Goal: Task Accomplishment & Management: Use online tool/utility

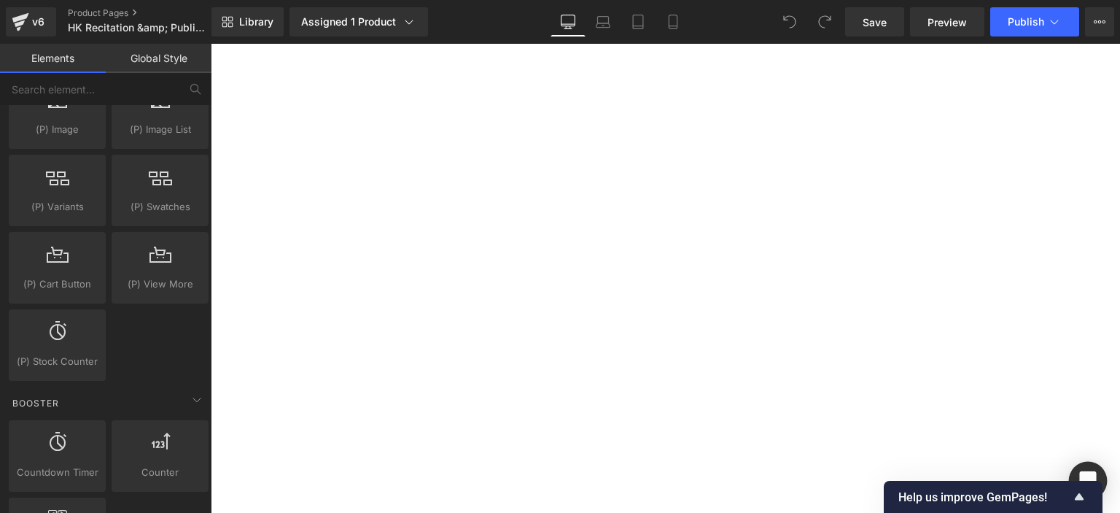
click at [1086, 476] on icon "Open Intercom Messenger" at bounding box center [1088, 480] width 17 height 19
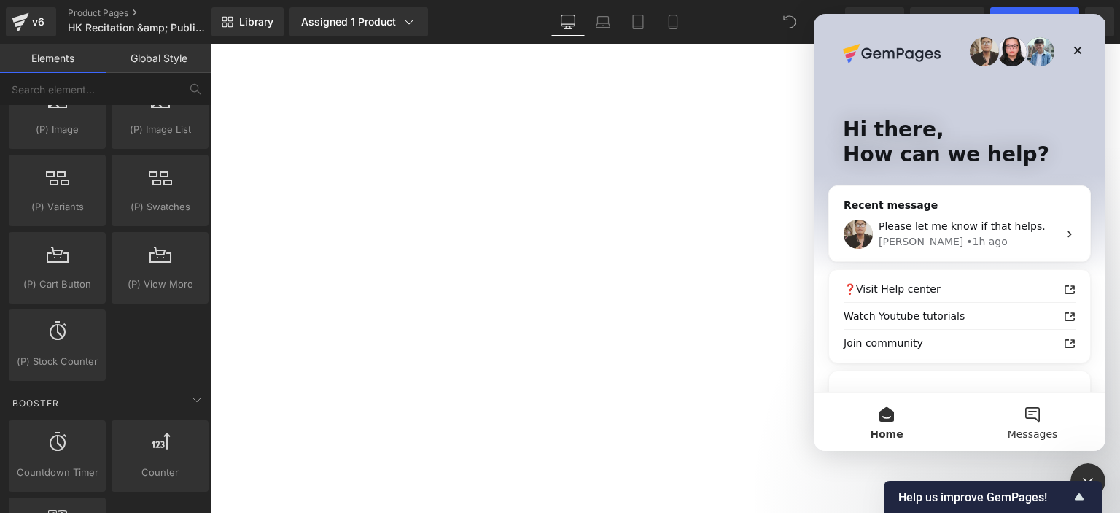
click at [1054, 426] on button "Messages" at bounding box center [1033, 421] width 146 height 58
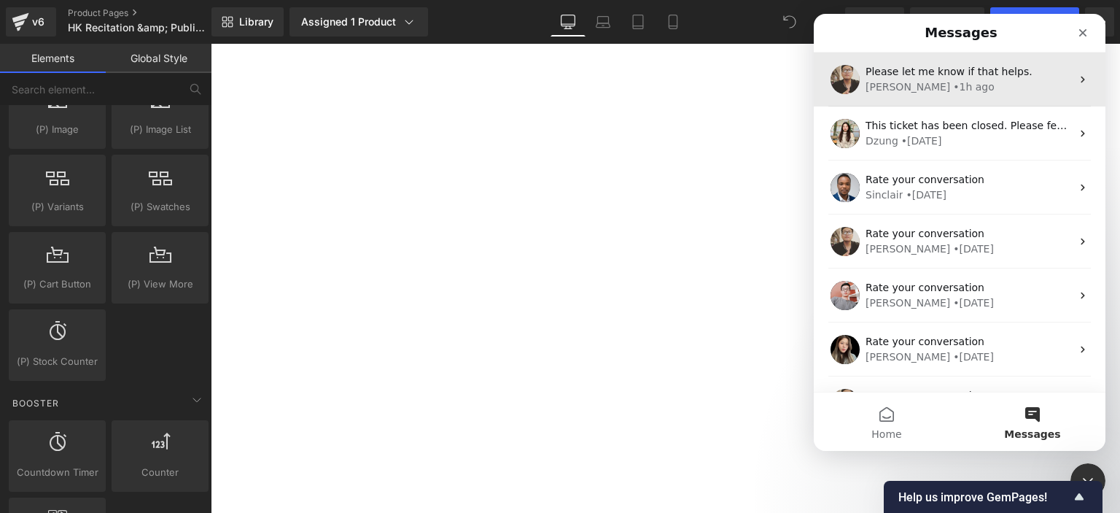
click at [978, 102] on div "Please let me know if that helps. [PERSON_NAME] • 1h ago" at bounding box center [960, 80] width 292 height 54
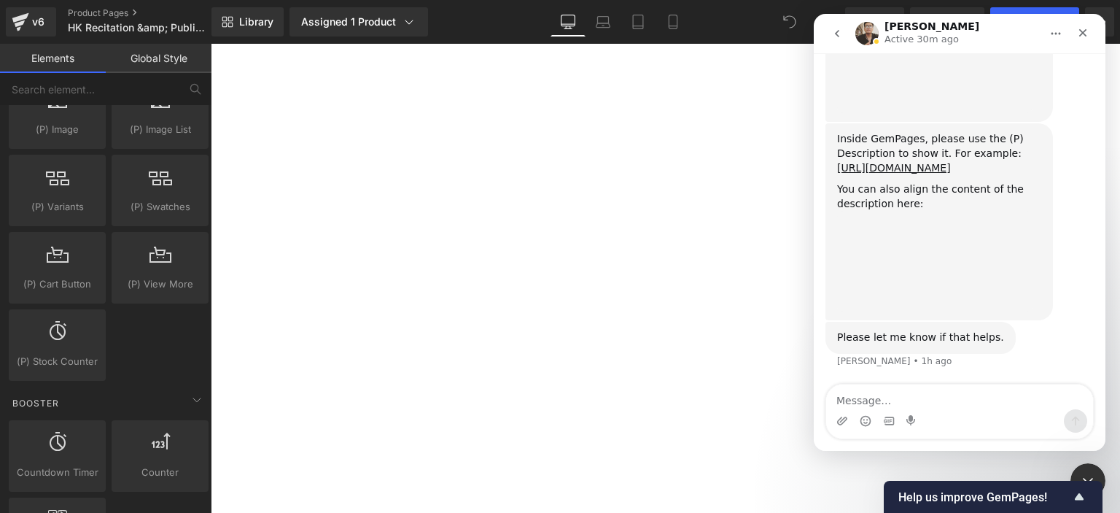
scroll to position [1067, 0]
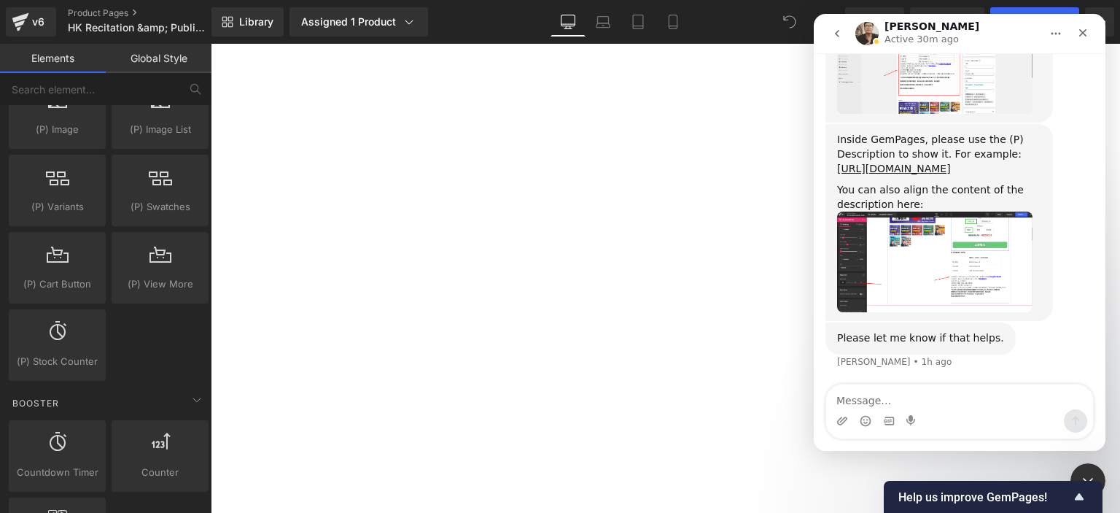
click at [895, 266] on img "Ken says…" at bounding box center [934, 262] width 195 height 101
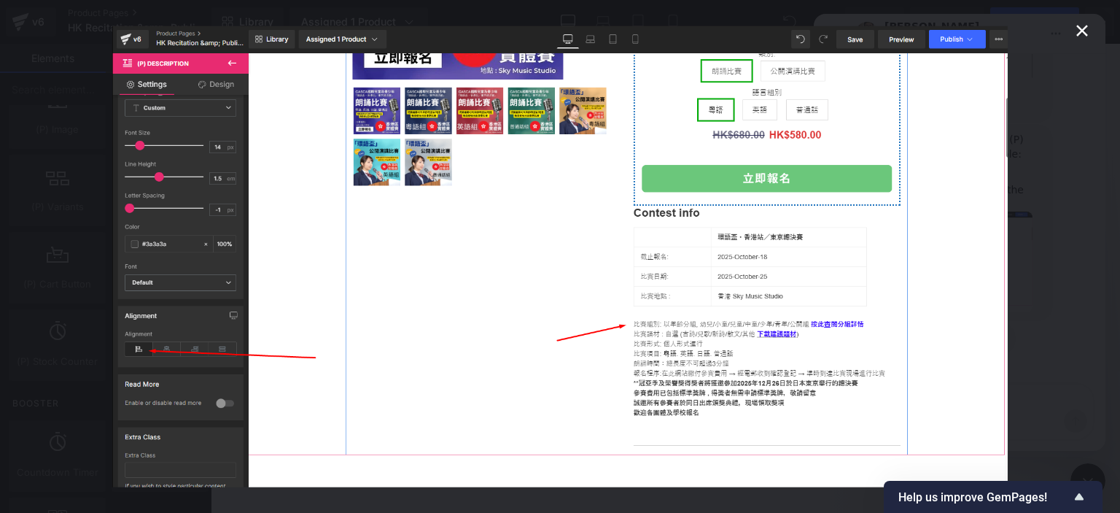
click at [1120, 266] on div "Intercom messenger" at bounding box center [560, 256] width 1120 height 513
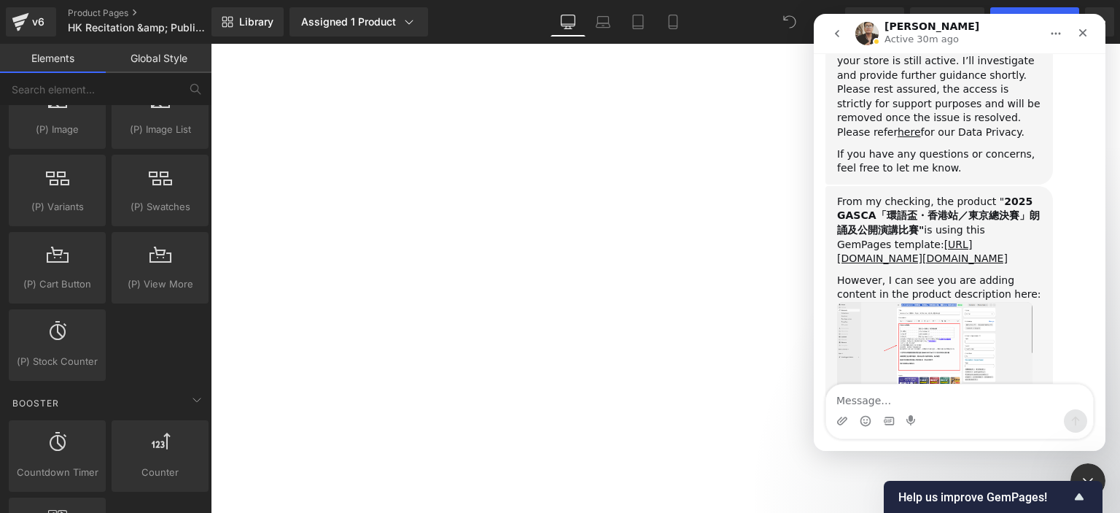
scroll to position [786, 0]
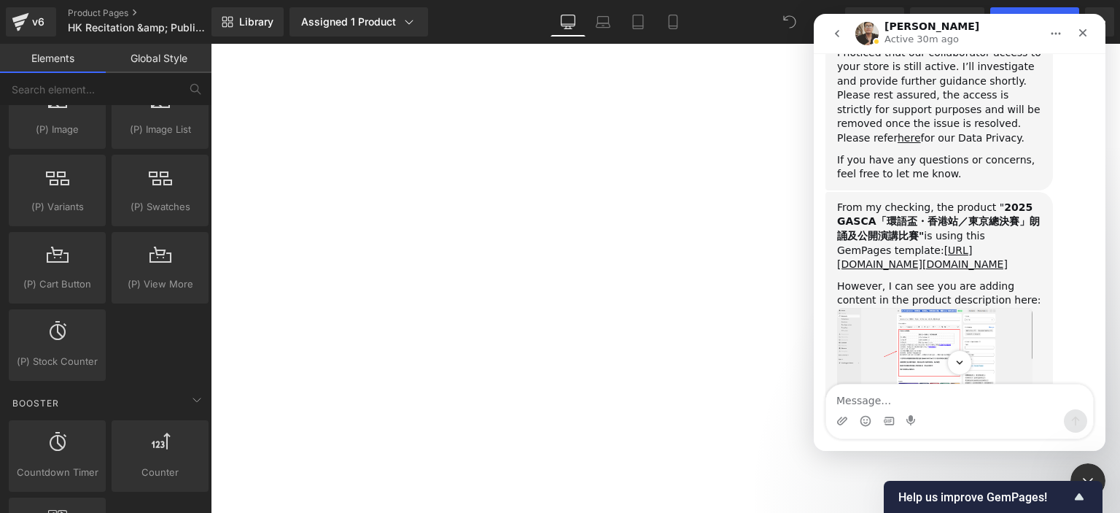
click at [913, 308] on img "Ken says…" at bounding box center [934, 351] width 195 height 87
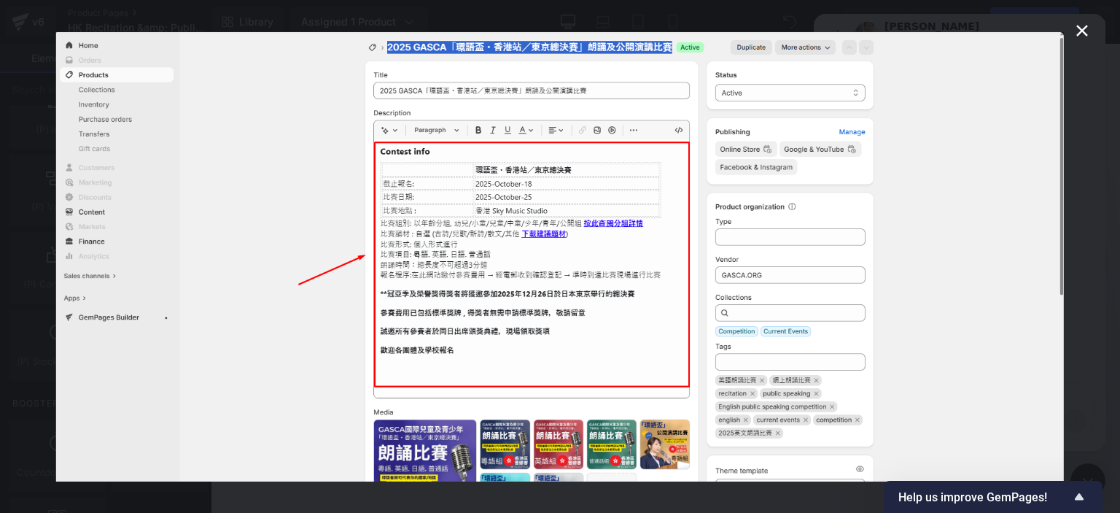
click at [1085, 286] on div "Intercom messenger" at bounding box center [560, 256] width 1120 height 513
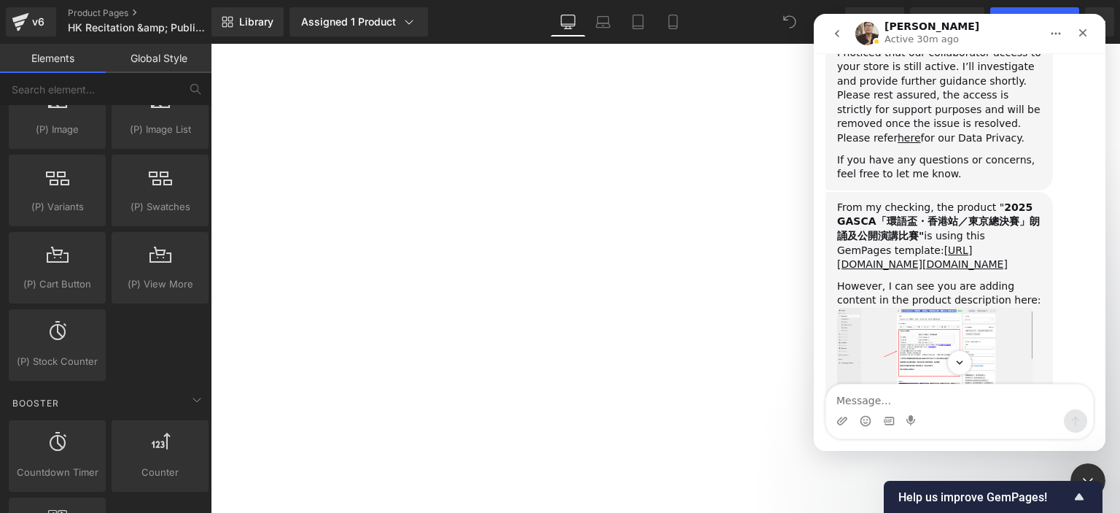
click at [976, 308] on img "Ken says…" at bounding box center [934, 351] width 195 height 87
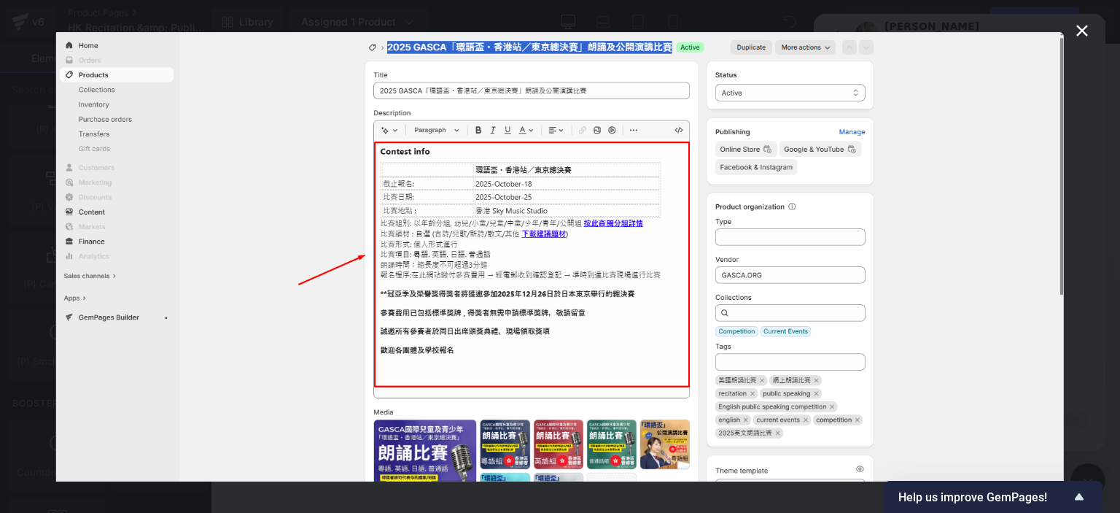
click at [959, 295] on img "Close" at bounding box center [560, 255] width 1008 height 449
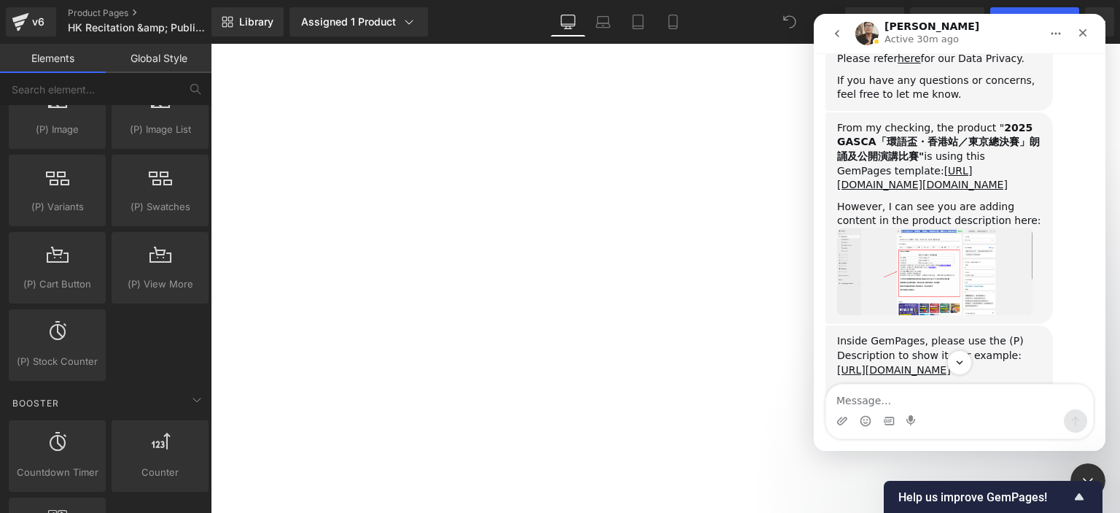
scroll to position [875, 0]
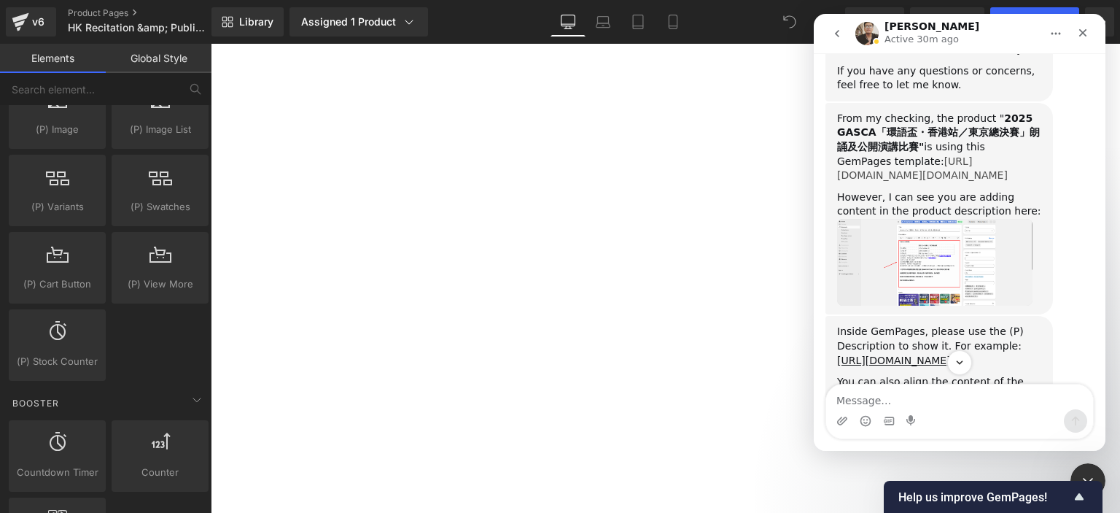
click at [907, 155] on link "[URL][DOMAIN_NAME][DOMAIN_NAME]" at bounding box center [922, 168] width 171 height 26
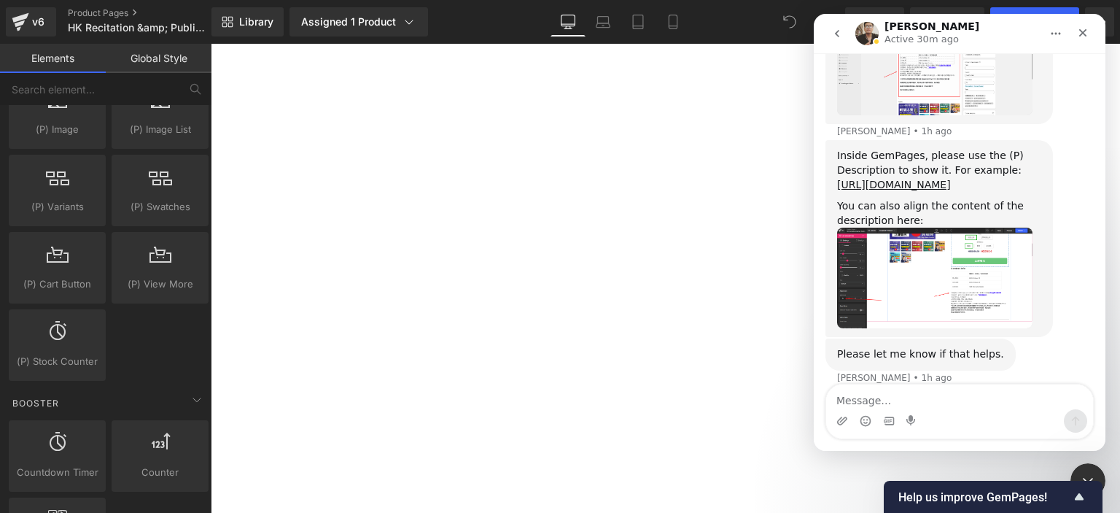
scroll to position [1070, 0]
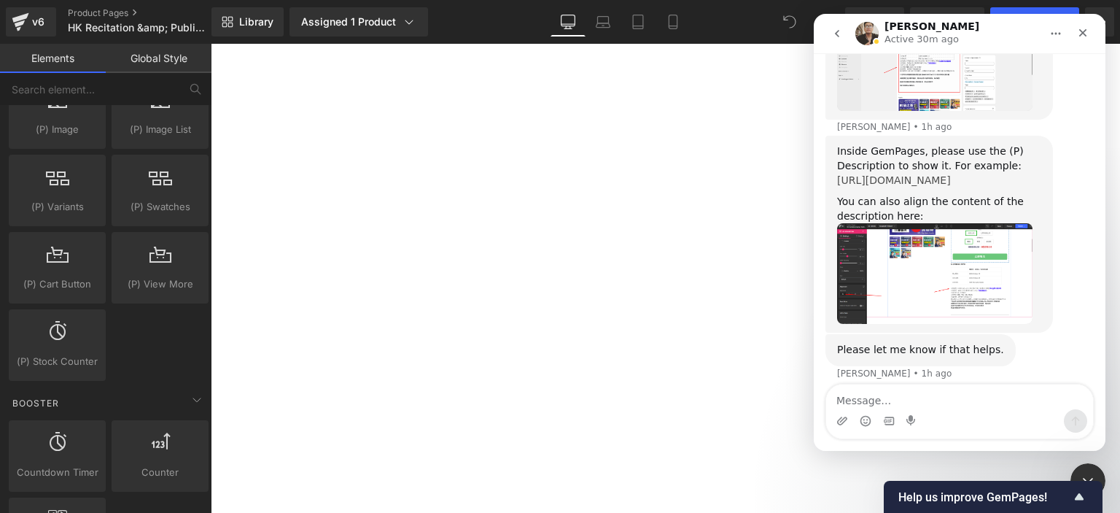
click at [919, 180] on link "[URL][DOMAIN_NAME]" at bounding box center [894, 180] width 114 height 12
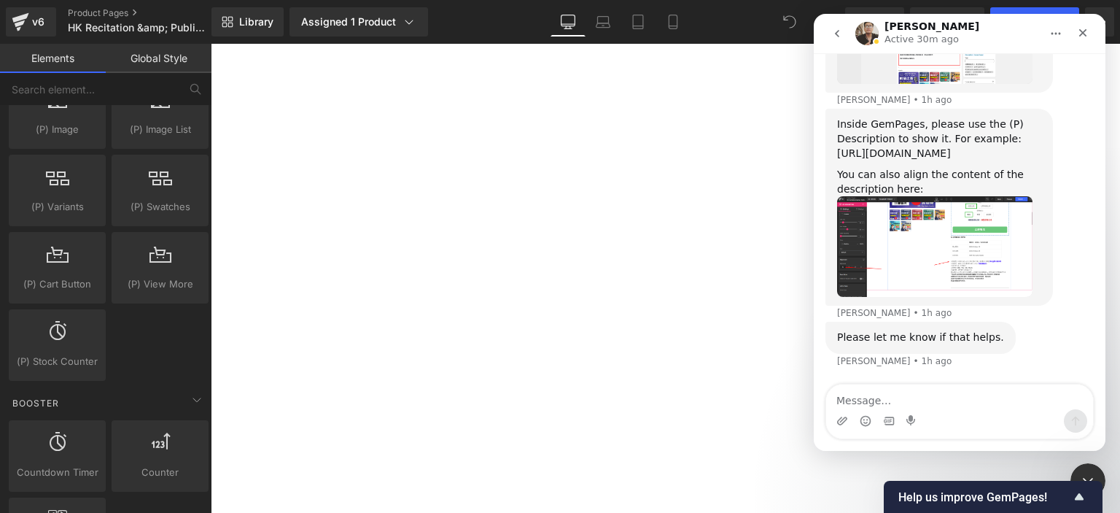
scroll to position [1096, 0]
click at [1083, 31] on icon "Close" at bounding box center [1083, 33] width 12 height 12
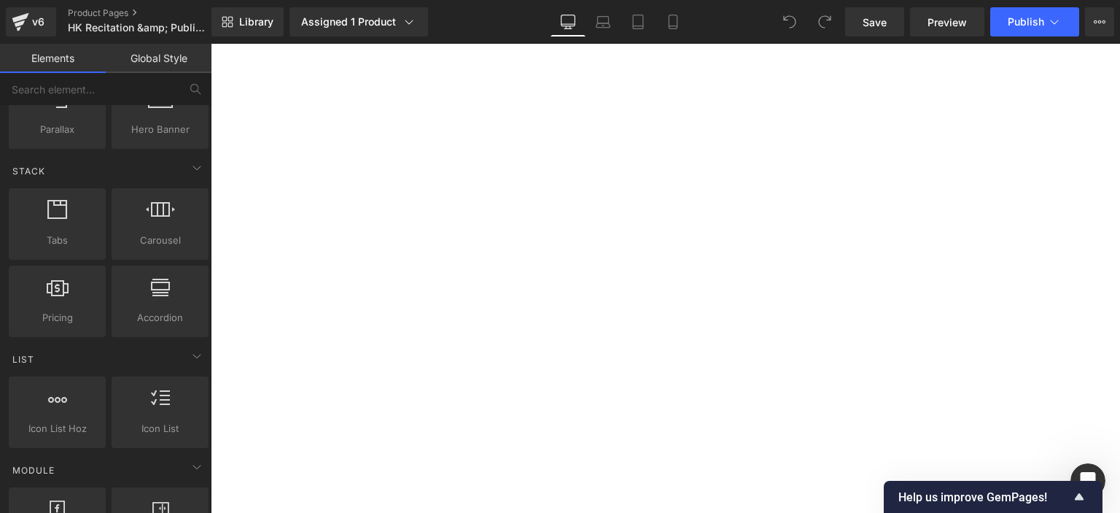
scroll to position [0, 0]
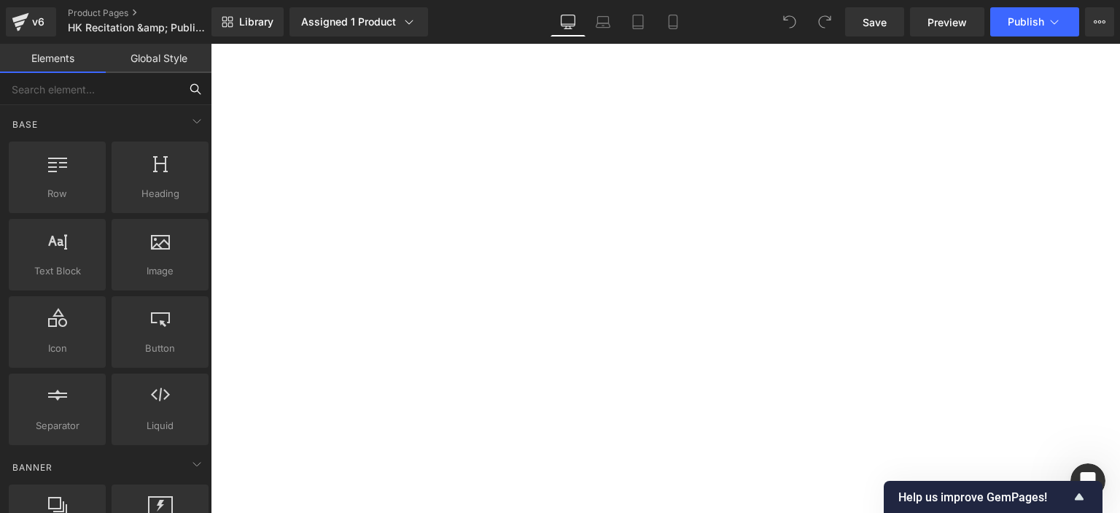
click at [123, 96] on input "text" at bounding box center [89, 89] width 179 height 32
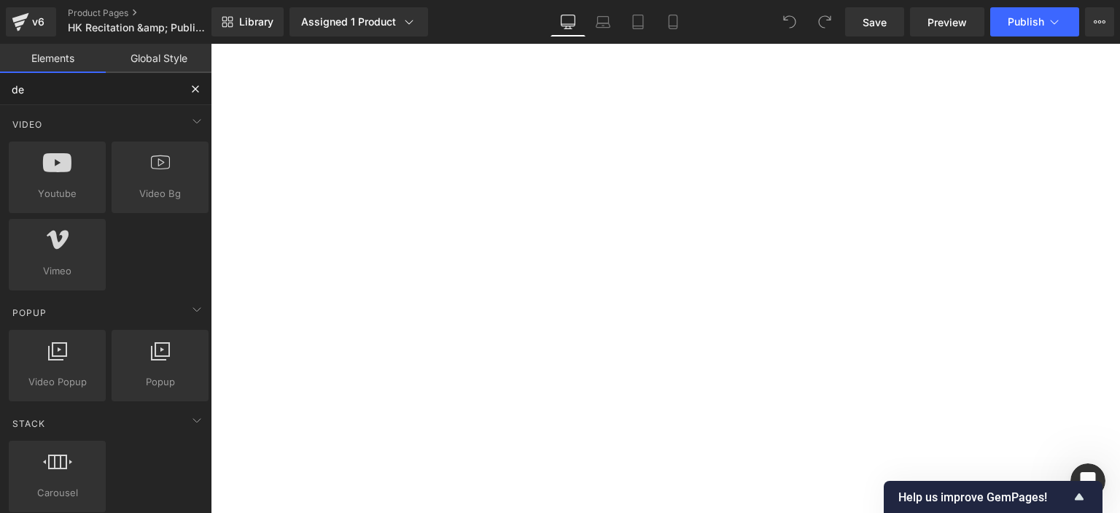
type input "des"
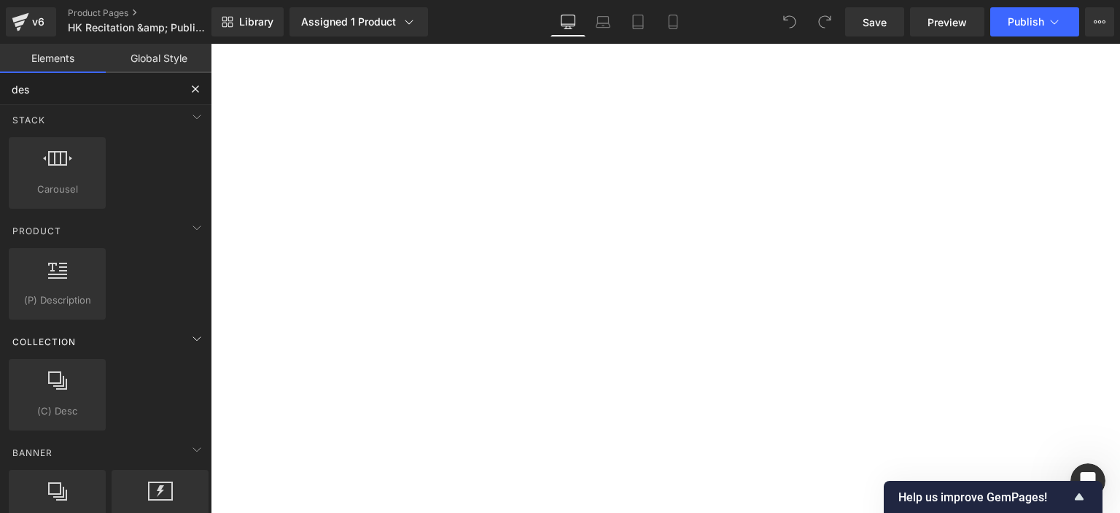
scroll to position [31, 0]
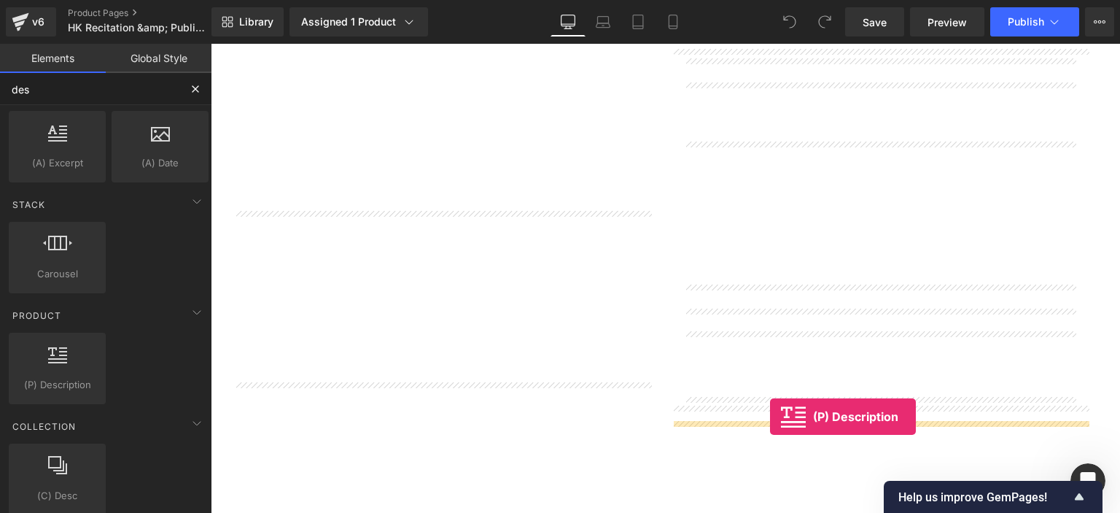
drag, startPoint x: 269, startPoint y: 434, endPoint x: 770, endPoint y: 417, distance: 501.5
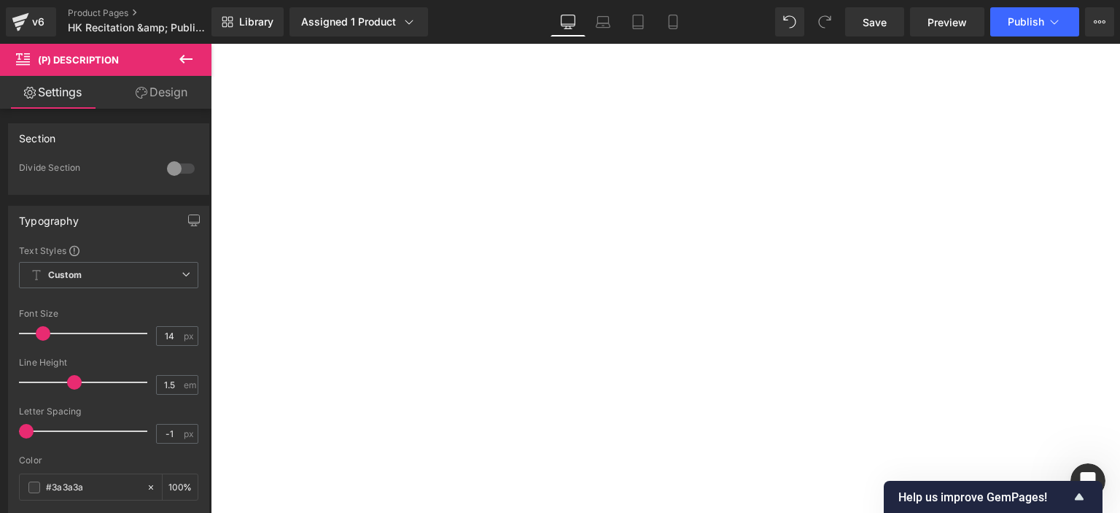
scroll to position [708, 0]
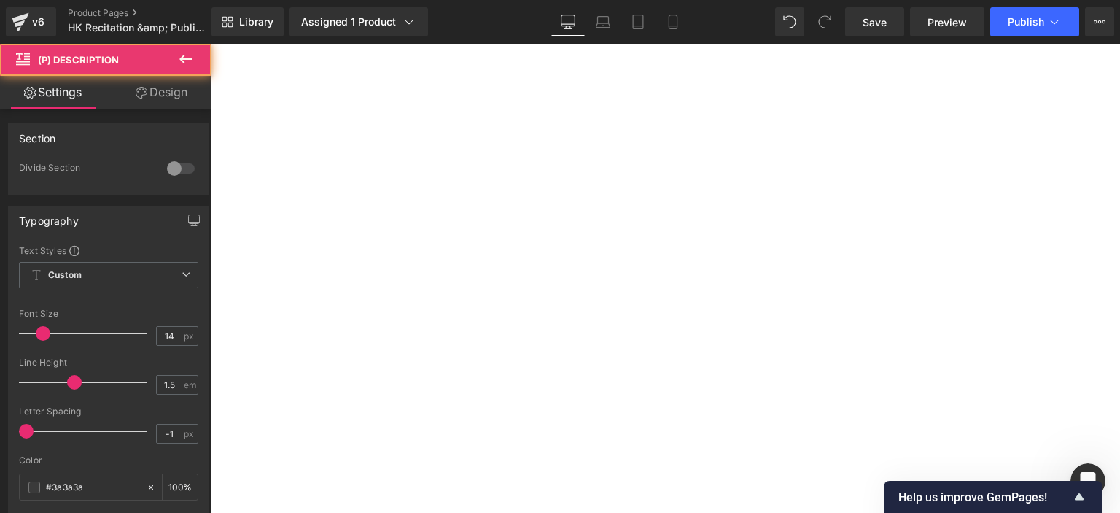
click at [211, 44] on p "比賽組別: 以年齡分組, 幼兒/小童/兒童/中童/少年/青年/公開組 按此查閱分組詳情 比賽誦材 : 自選 (古詩/兒歌/新詩/散文/其他 下載建議題材 ) …" at bounding box center [211, 44] width 0 height 0
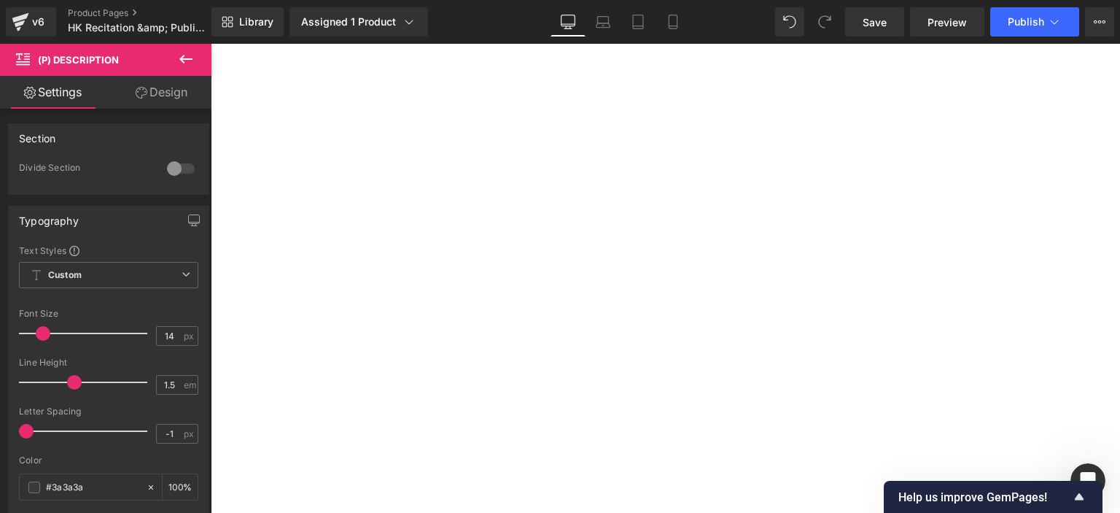
click at [211, 44] on span "(P) Description" at bounding box center [211, 44] width 0 height 0
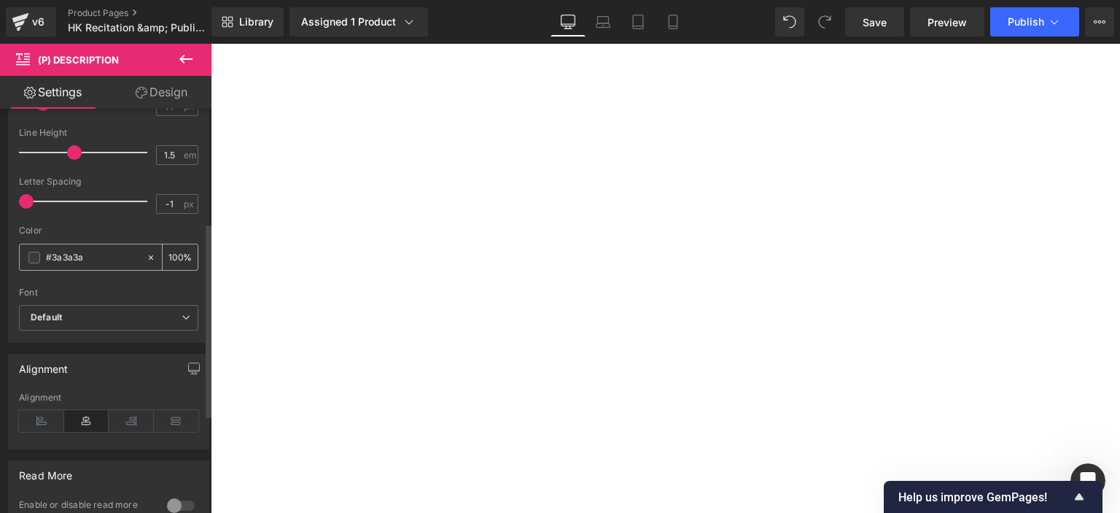
scroll to position [236, 0]
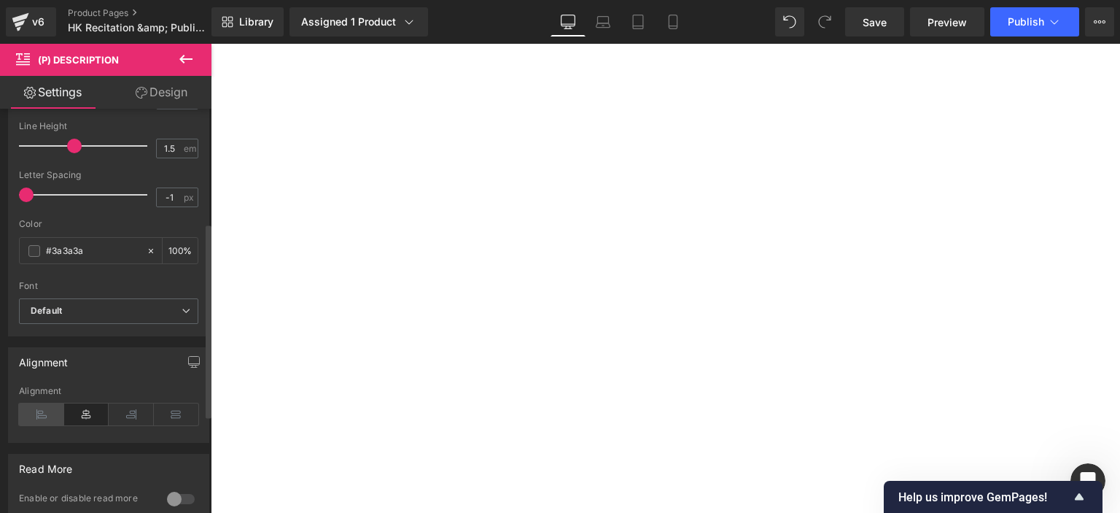
click at [39, 408] on icon at bounding box center [41, 414] width 45 height 22
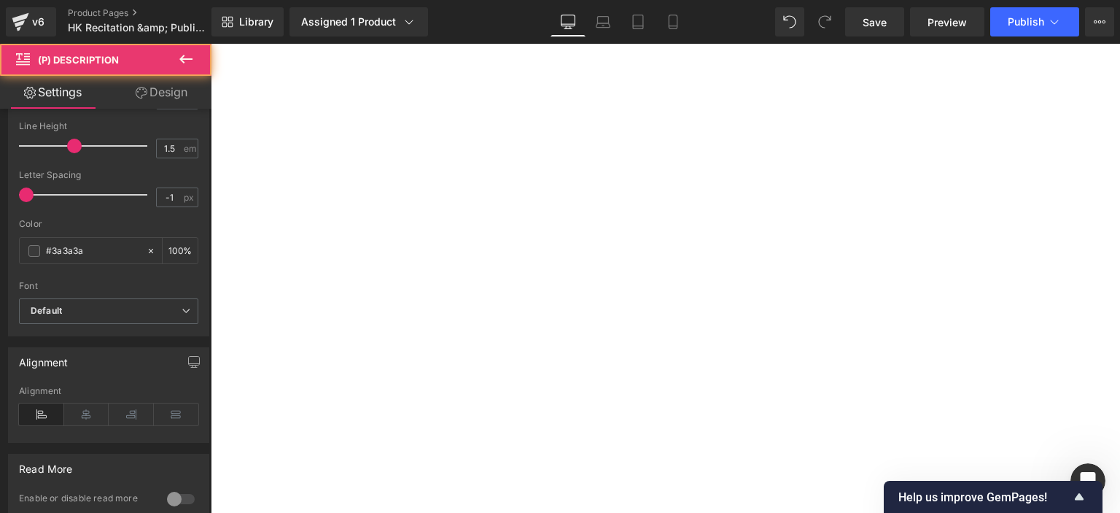
click at [211, 44] on span "粵語. 英語." at bounding box center [211, 44] width 0 height 0
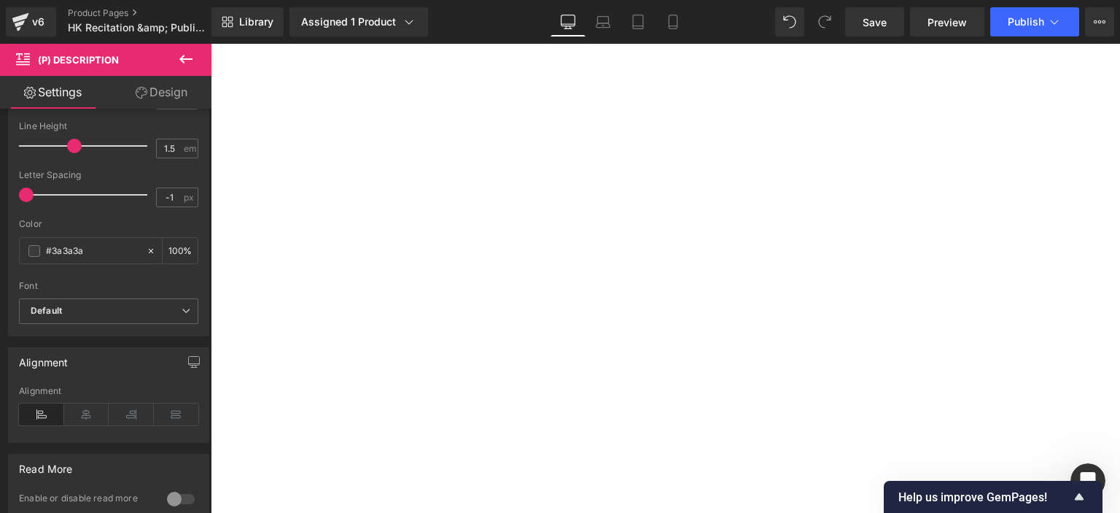
click at [211, 44] on td "[DATE]" at bounding box center [211, 44] width 0 height 0
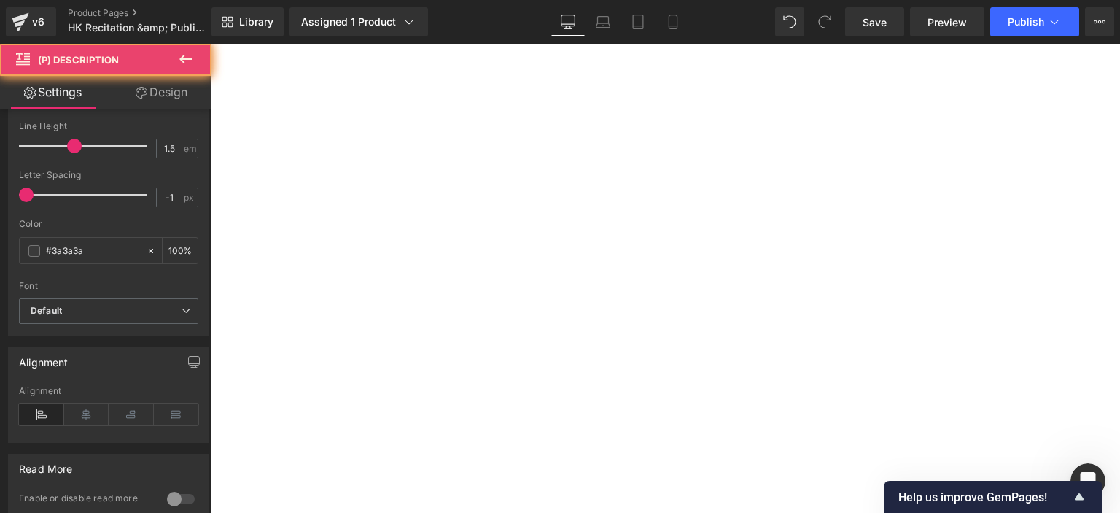
click at [211, 44] on td "[DATE]" at bounding box center [211, 44] width 0 height 0
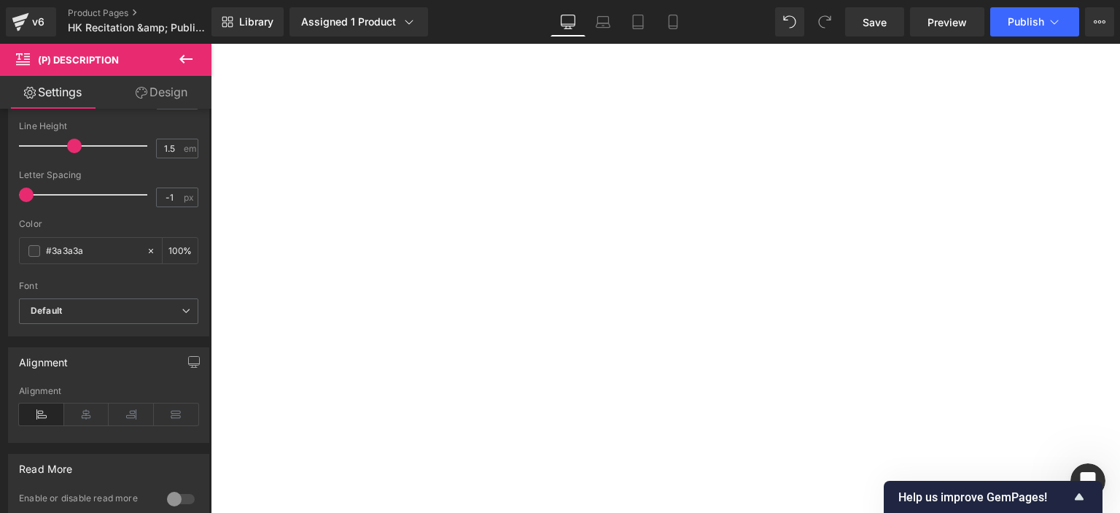
click at [211, 44] on icon at bounding box center [211, 44] width 0 height 0
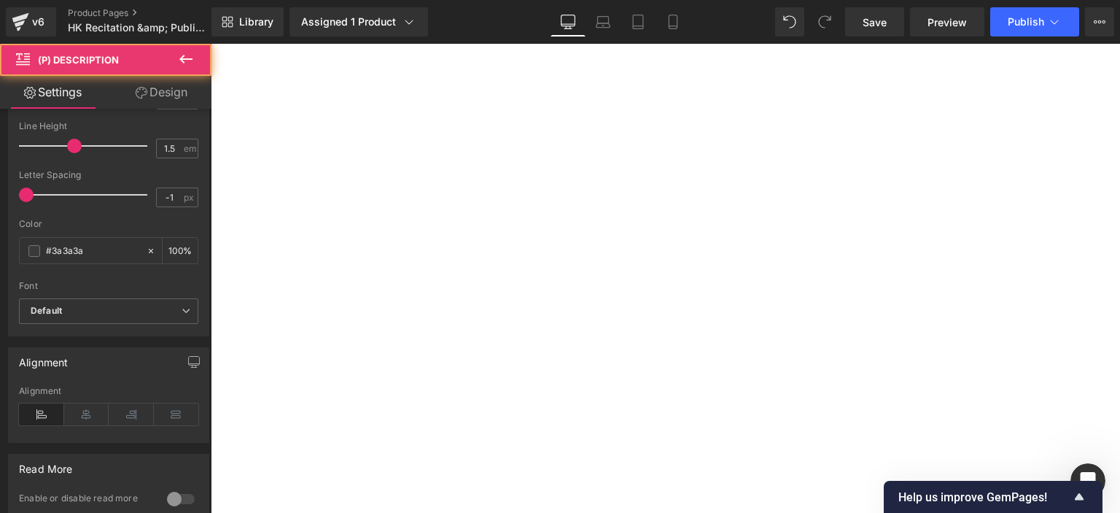
click at [211, 44] on p "比賽組別: 以年齡分組, 幼兒/小童/兒童/中童/少年/青年/公開組 按此查閱分組詳情 比賽誦材 : 自選 (古詩/兒歌/新詩/散文/其他 下載建議題材 ) …" at bounding box center [211, 44] width 0 height 0
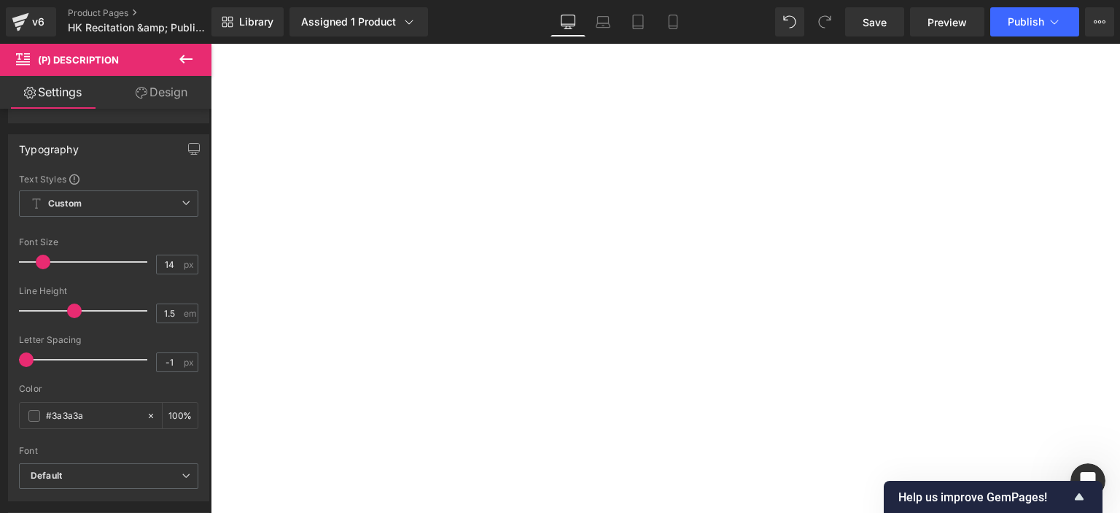
scroll to position [624, 0]
click at [163, 262] on input "14" at bounding box center [170, 264] width 26 height 18
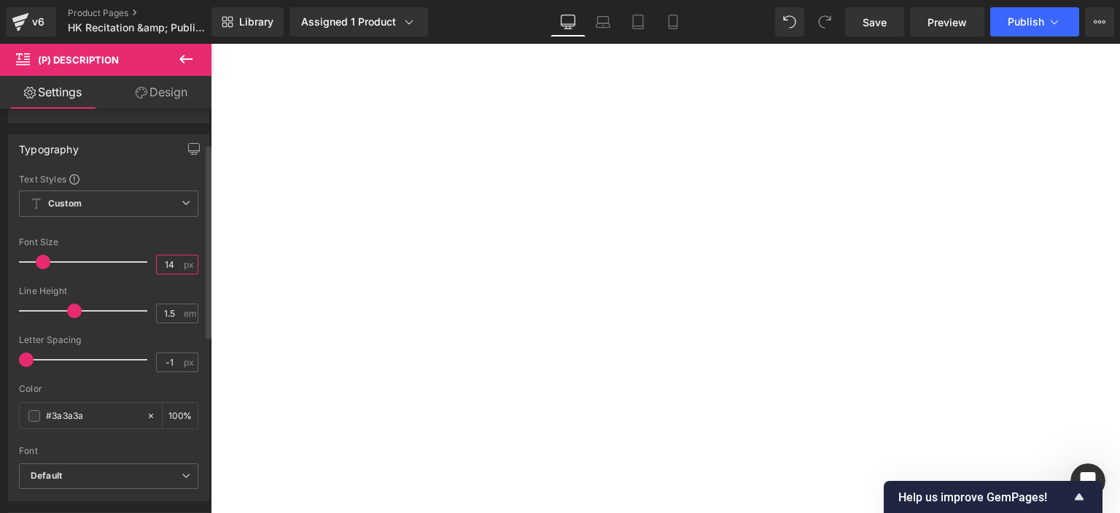
click at [163, 262] on input "14" at bounding box center [170, 264] width 26 height 18
type input "2"
type input "16"
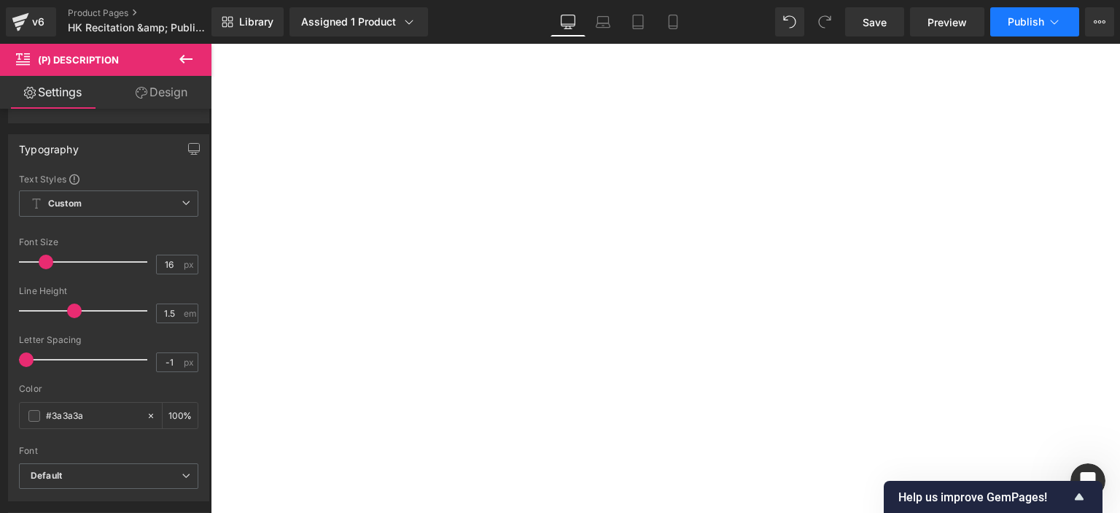
click at [1023, 20] on span "Publish" at bounding box center [1026, 22] width 36 height 12
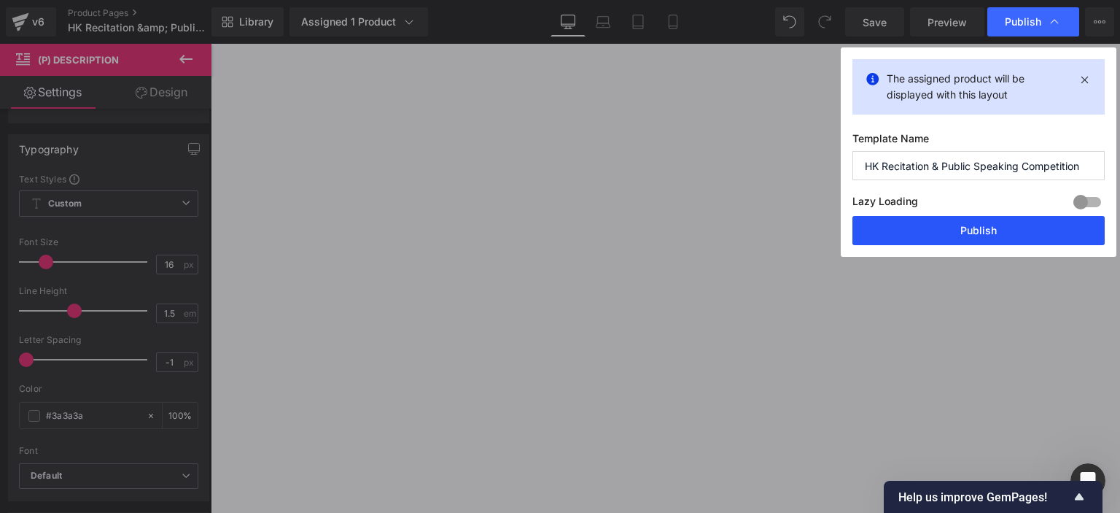
click at [901, 235] on button "Publish" at bounding box center [979, 230] width 252 height 29
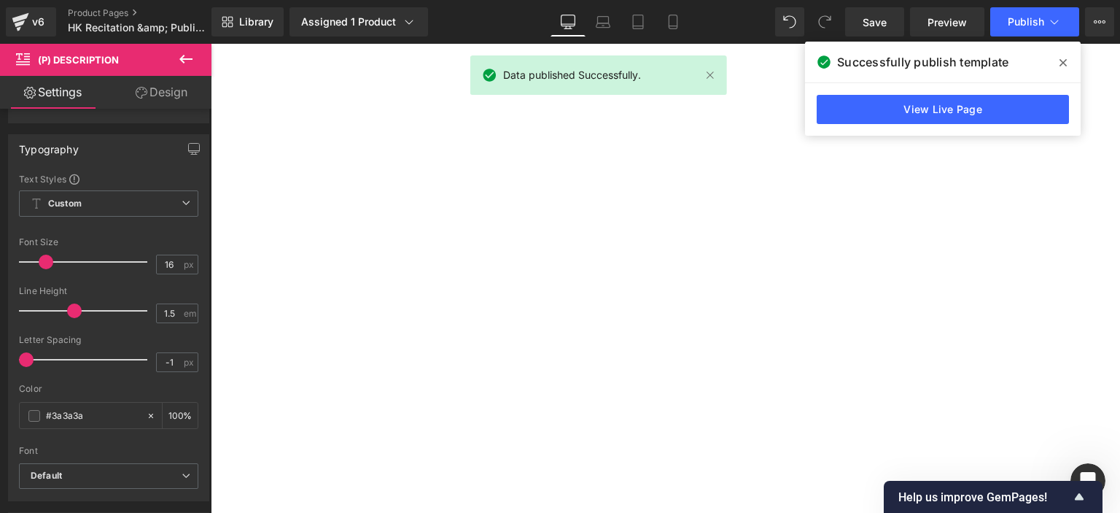
scroll to position [260, 0]
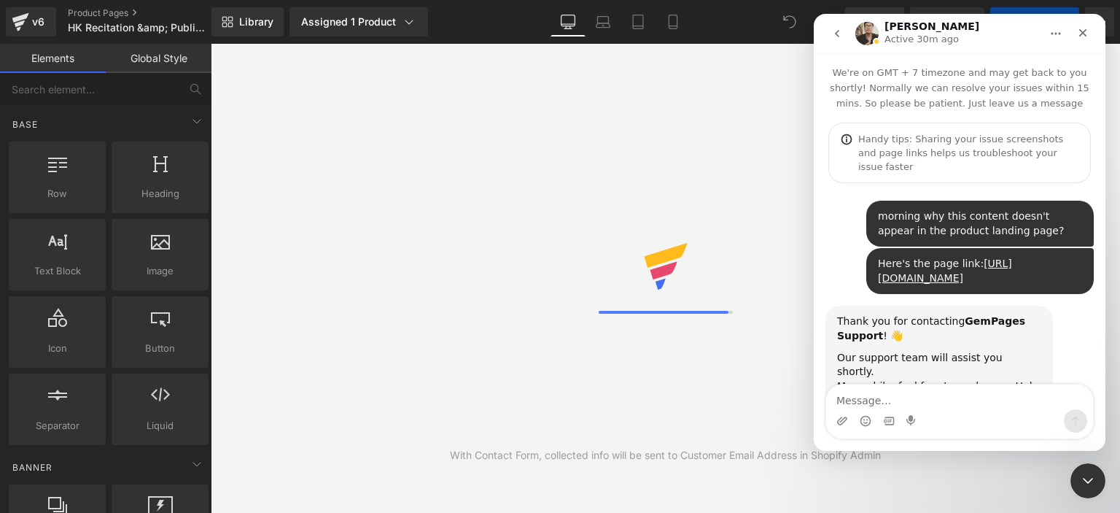
click at [1096, 495] on div "Close Intercom Messenger" at bounding box center [1088, 480] width 35 height 35
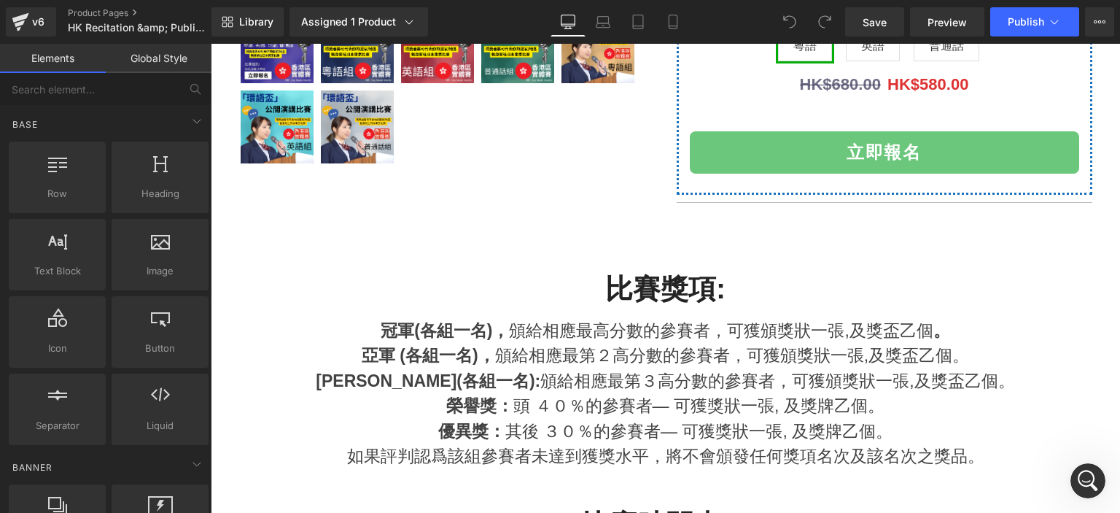
scroll to position [1067, 0]
